Goal: Task Accomplishment & Management: Use online tool/utility

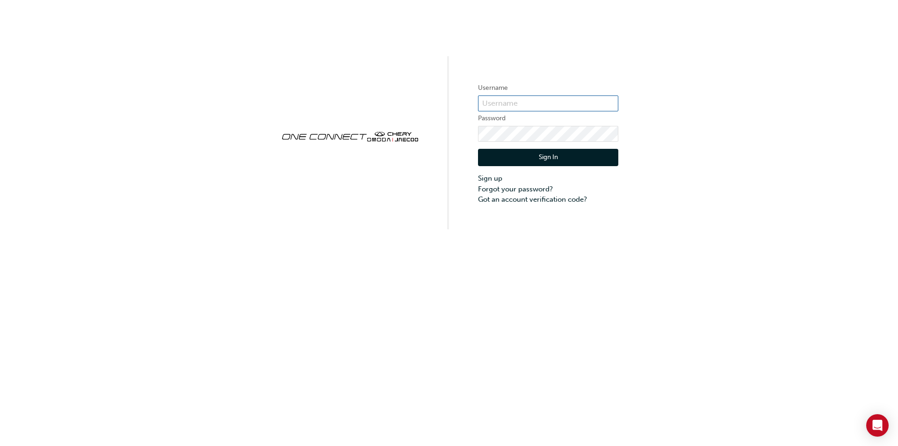
type input "ONE00201"
click at [563, 160] on button "Sign In" at bounding box center [548, 158] width 140 height 18
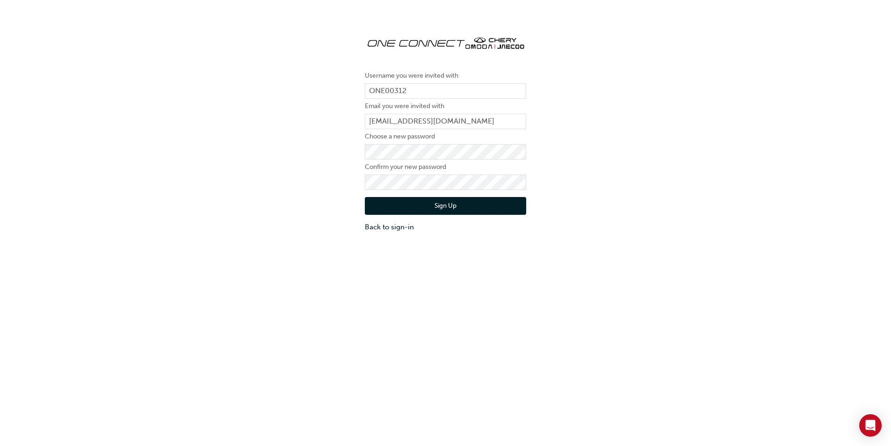
click at [387, 196] on div "Sign Up Back to sign-in" at bounding box center [445, 211] width 161 height 42
click at [386, 199] on button "Sign Up" at bounding box center [445, 206] width 161 height 18
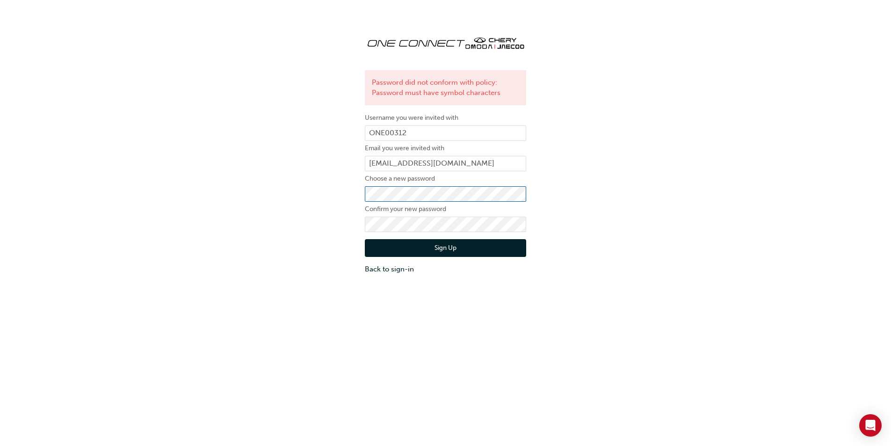
click button "Sign Up" at bounding box center [445, 248] width 161 height 18
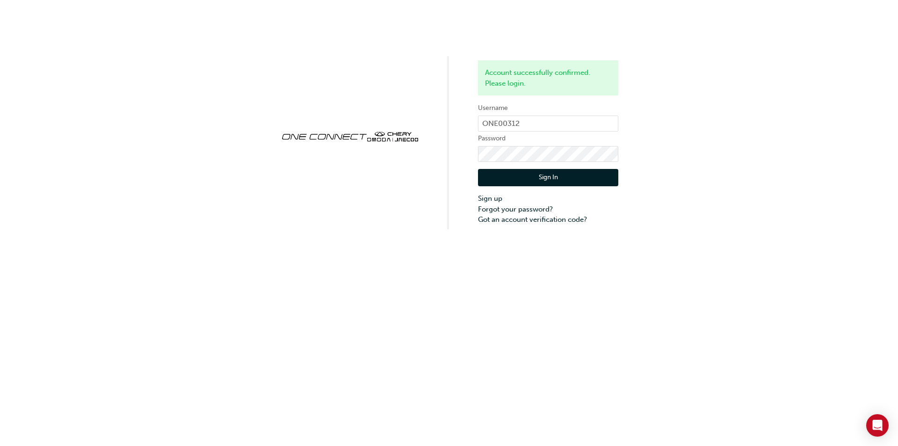
click at [605, 171] on button "Sign In" at bounding box center [548, 178] width 140 height 18
